Goal: Task Accomplishment & Management: Complete application form

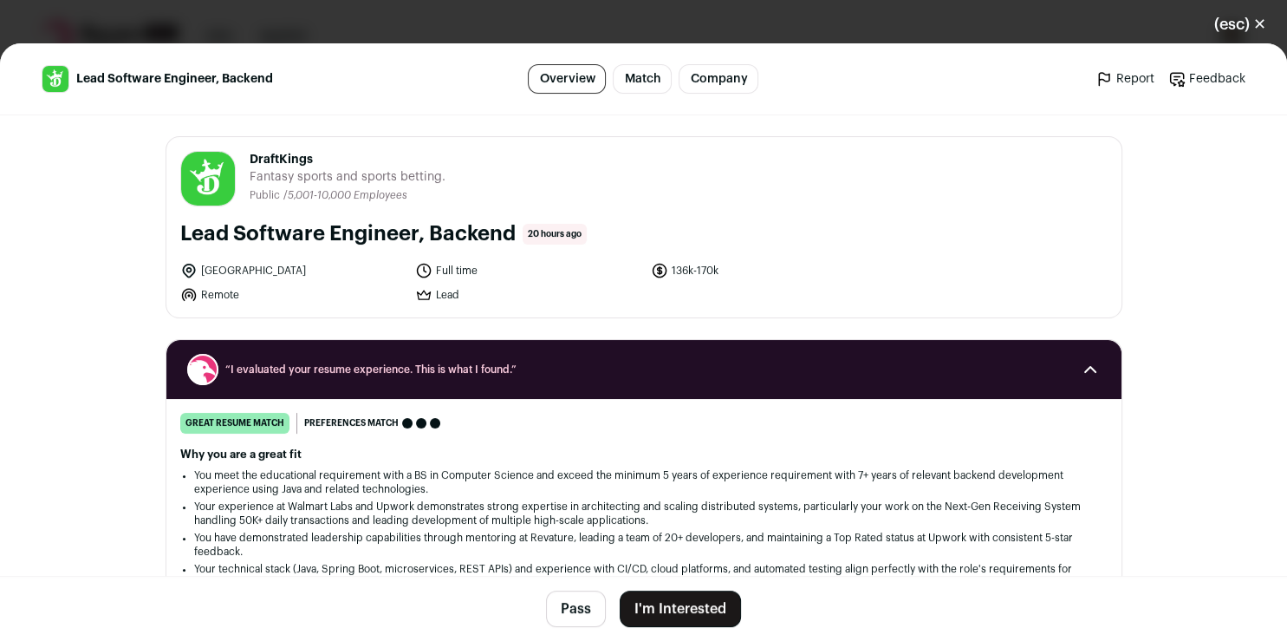
click at [702, 608] on button "I'm Interested" at bounding box center [680, 608] width 121 height 36
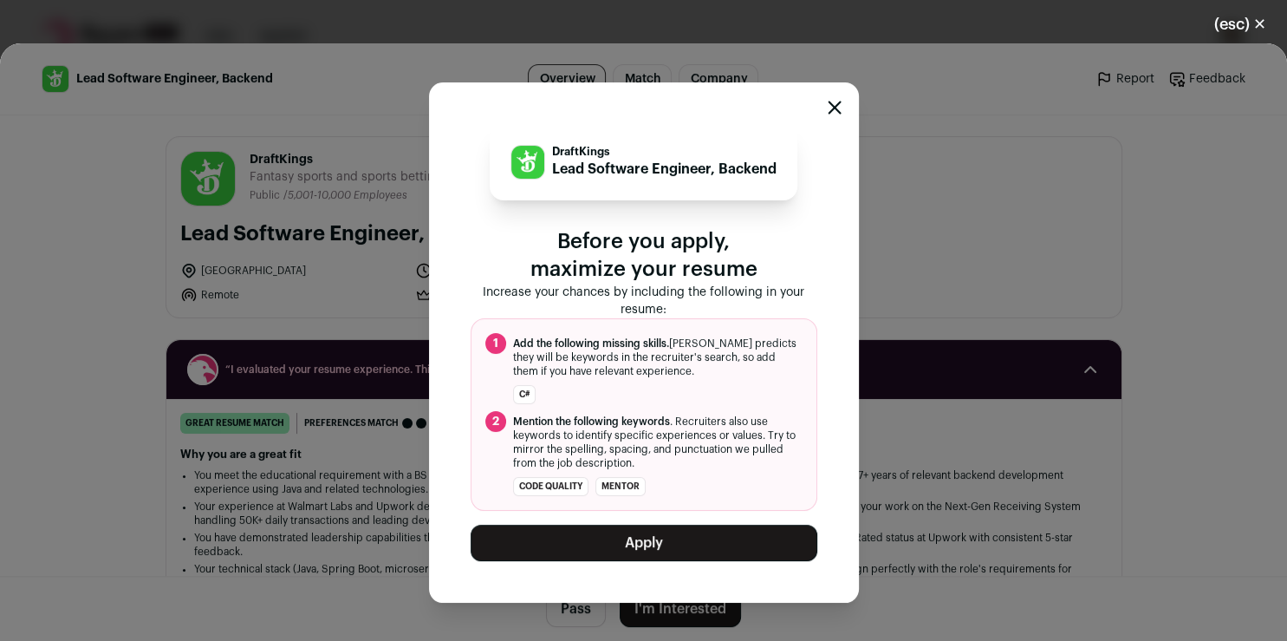
click at [678, 549] on button "Apply" at bounding box center [644, 542] width 347 height 36
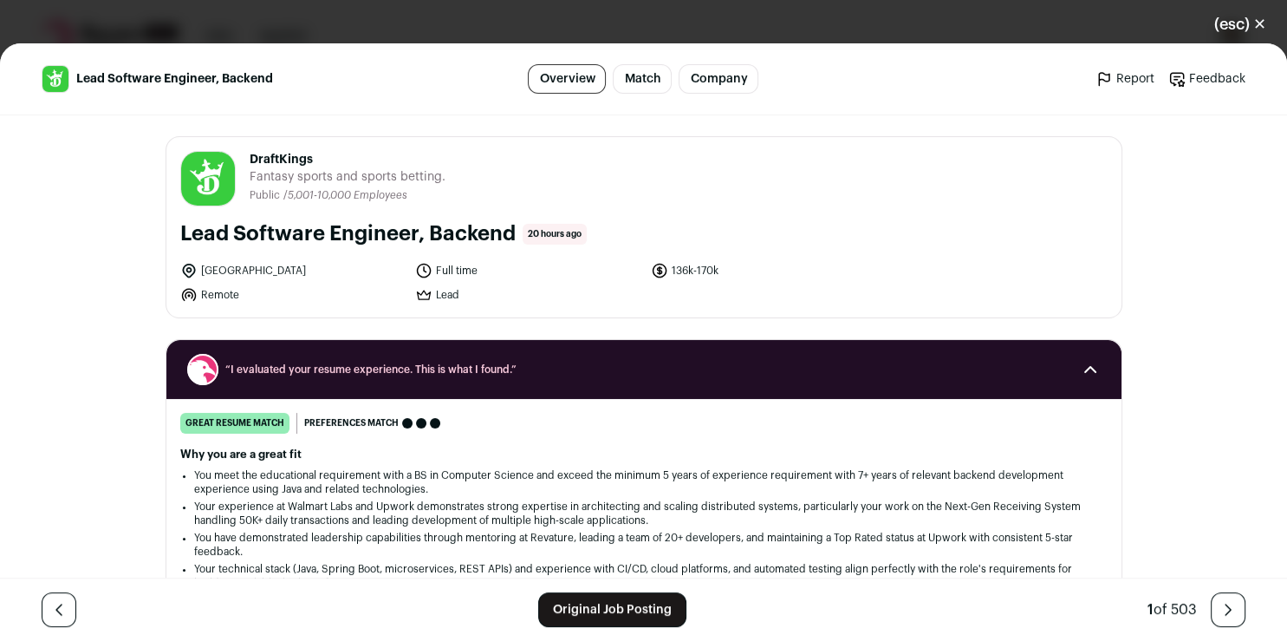
click at [598, 615] on link "Original Job Posting" at bounding box center [612, 609] width 148 height 35
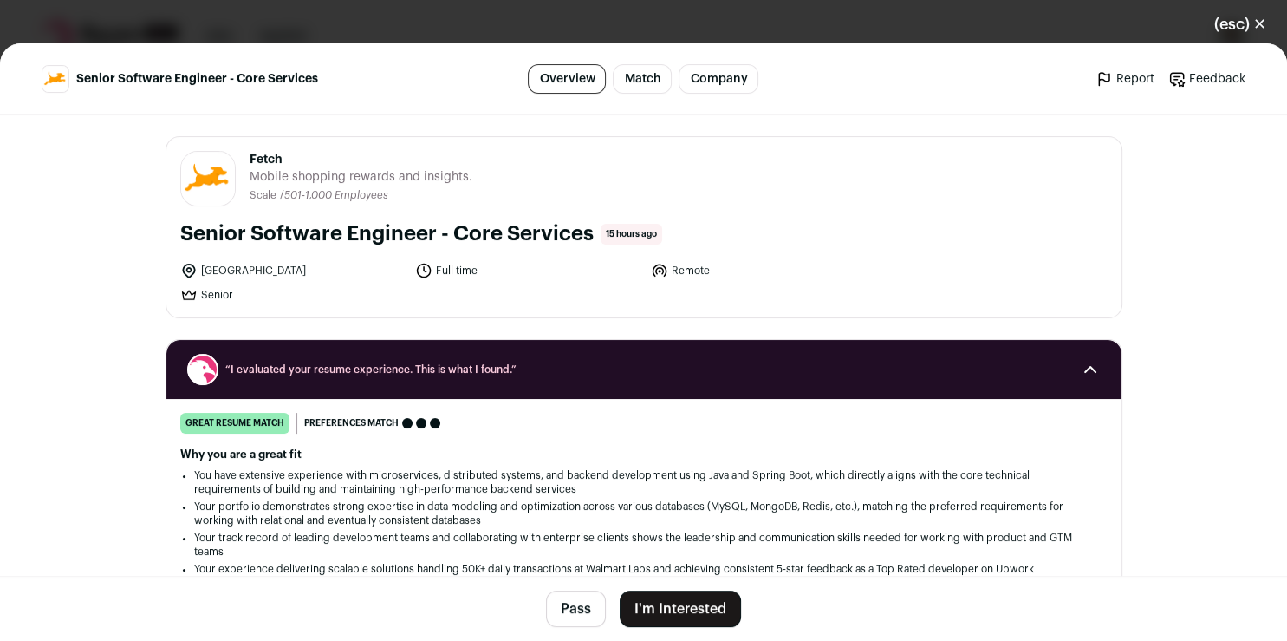
click at [680, 610] on button "I'm Interested" at bounding box center [680, 608] width 121 height 36
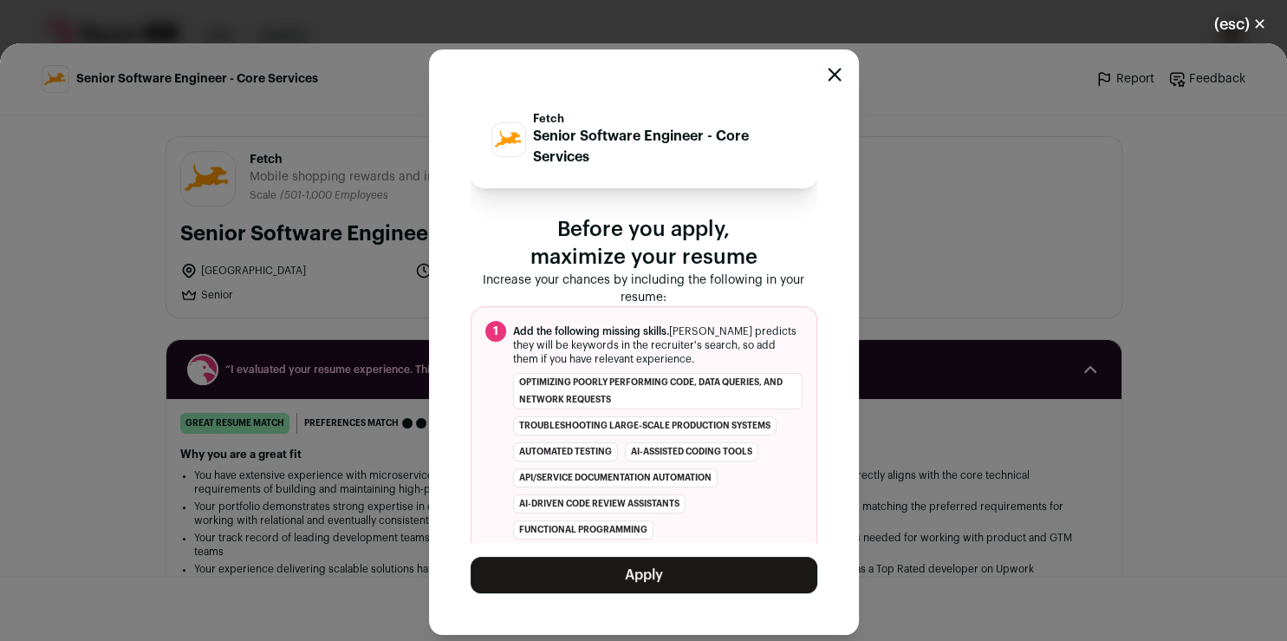
click at [647, 586] on button "Apply" at bounding box center [644, 574] width 347 height 36
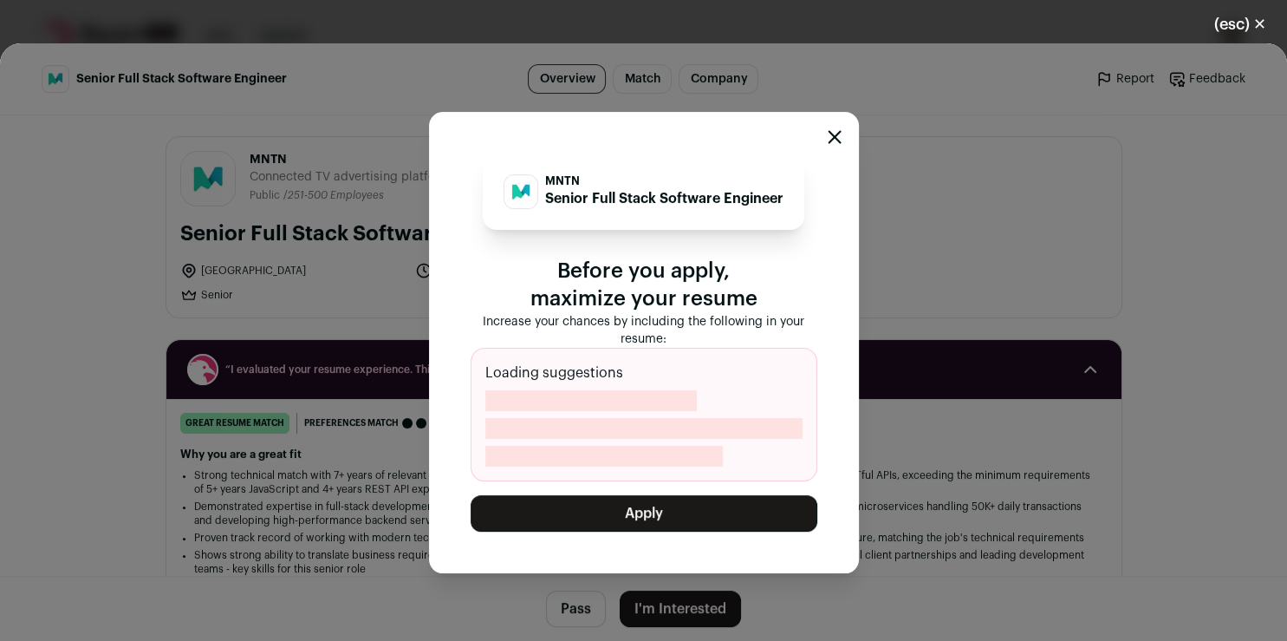
click at [595, 510] on button "Apply" at bounding box center [644, 513] width 347 height 36
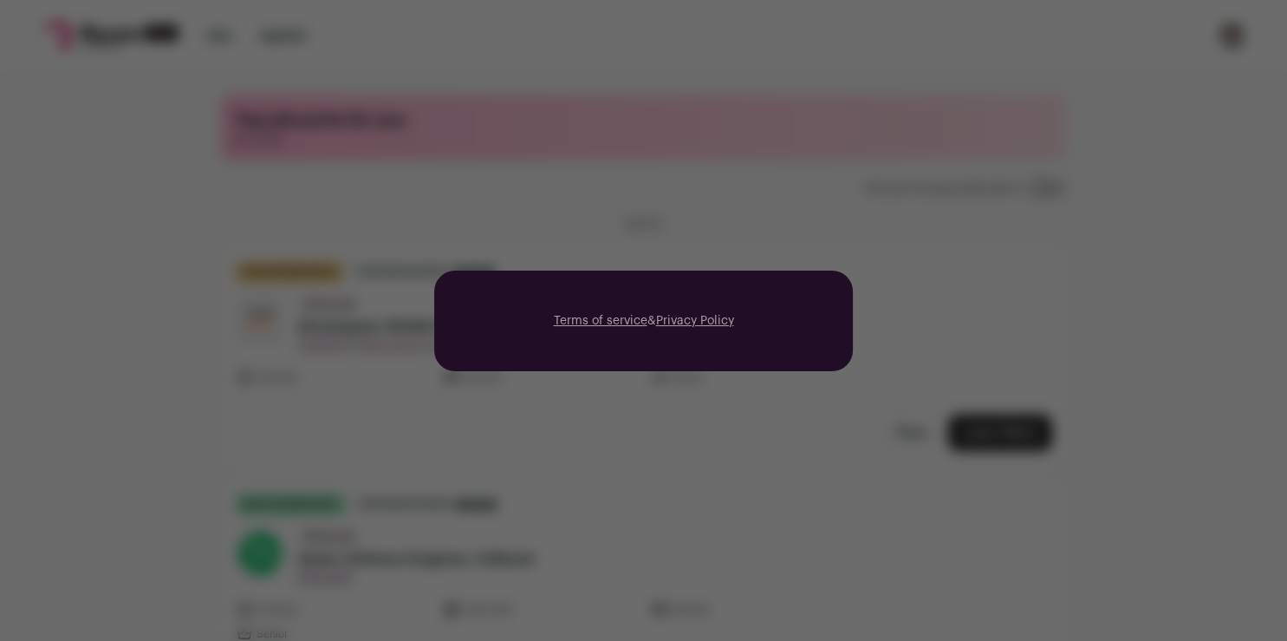
click at [322, 68] on div "Terms of service & Privacy Policy" at bounding box center [643, 320] width 1287 height 641
